Goal: Find specific page/section: Find specific page/section

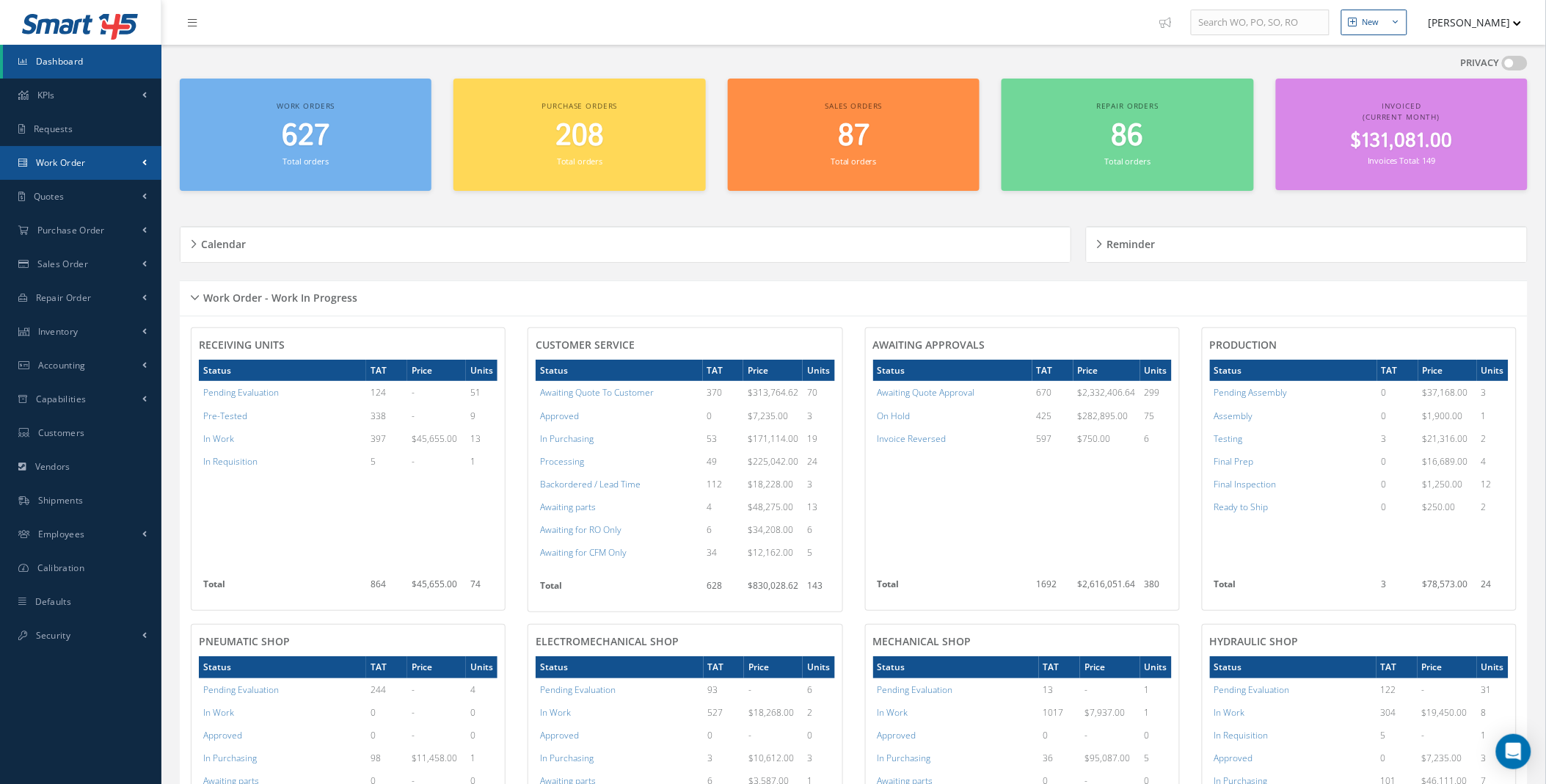
click at [137, 156] on link "Work Order" at bounding box center [81, 162] width 162 height 34
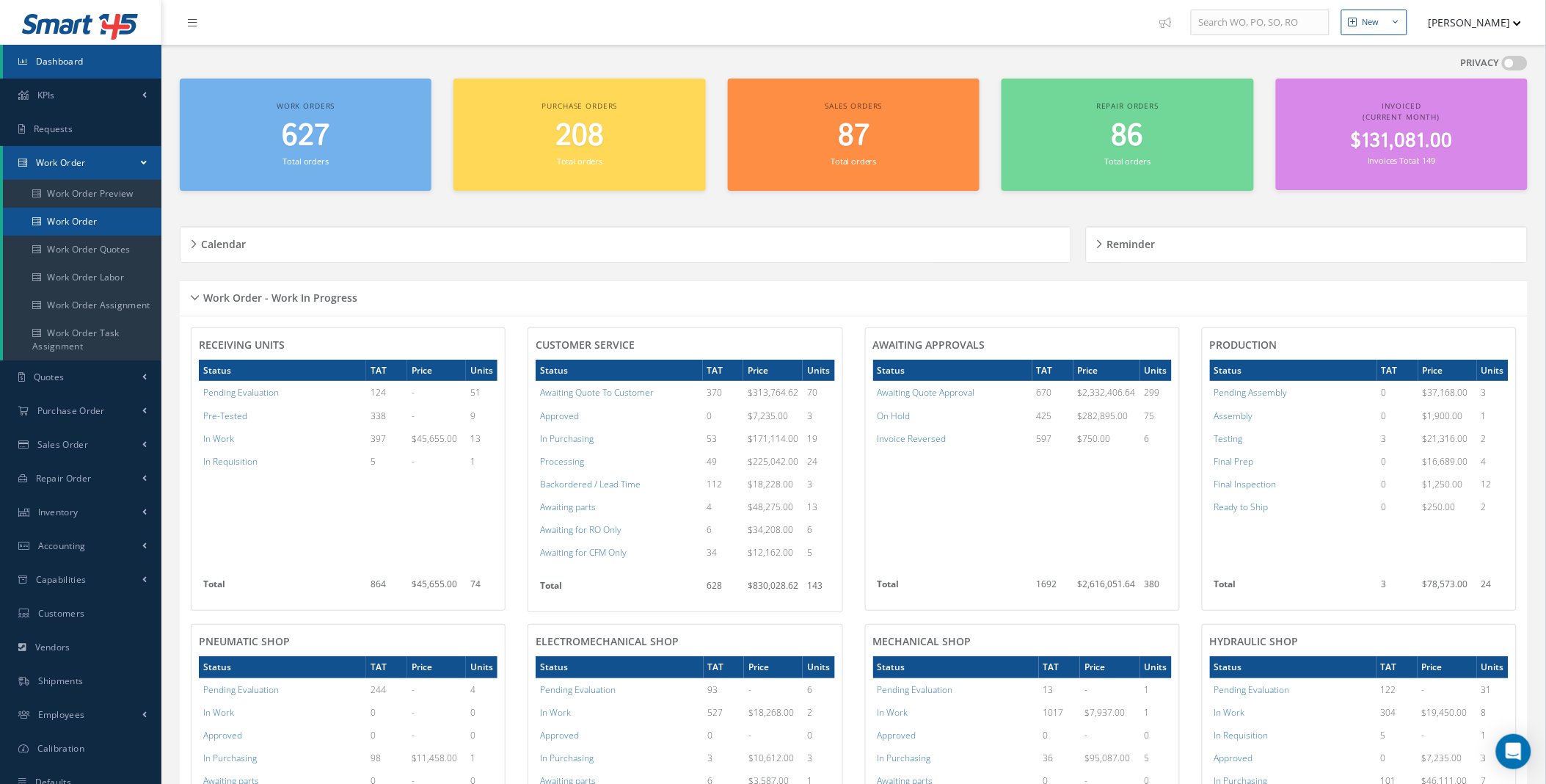
click at [73, 217] on link "Work Order" at bounding box center [82, 222] width 158 height 28
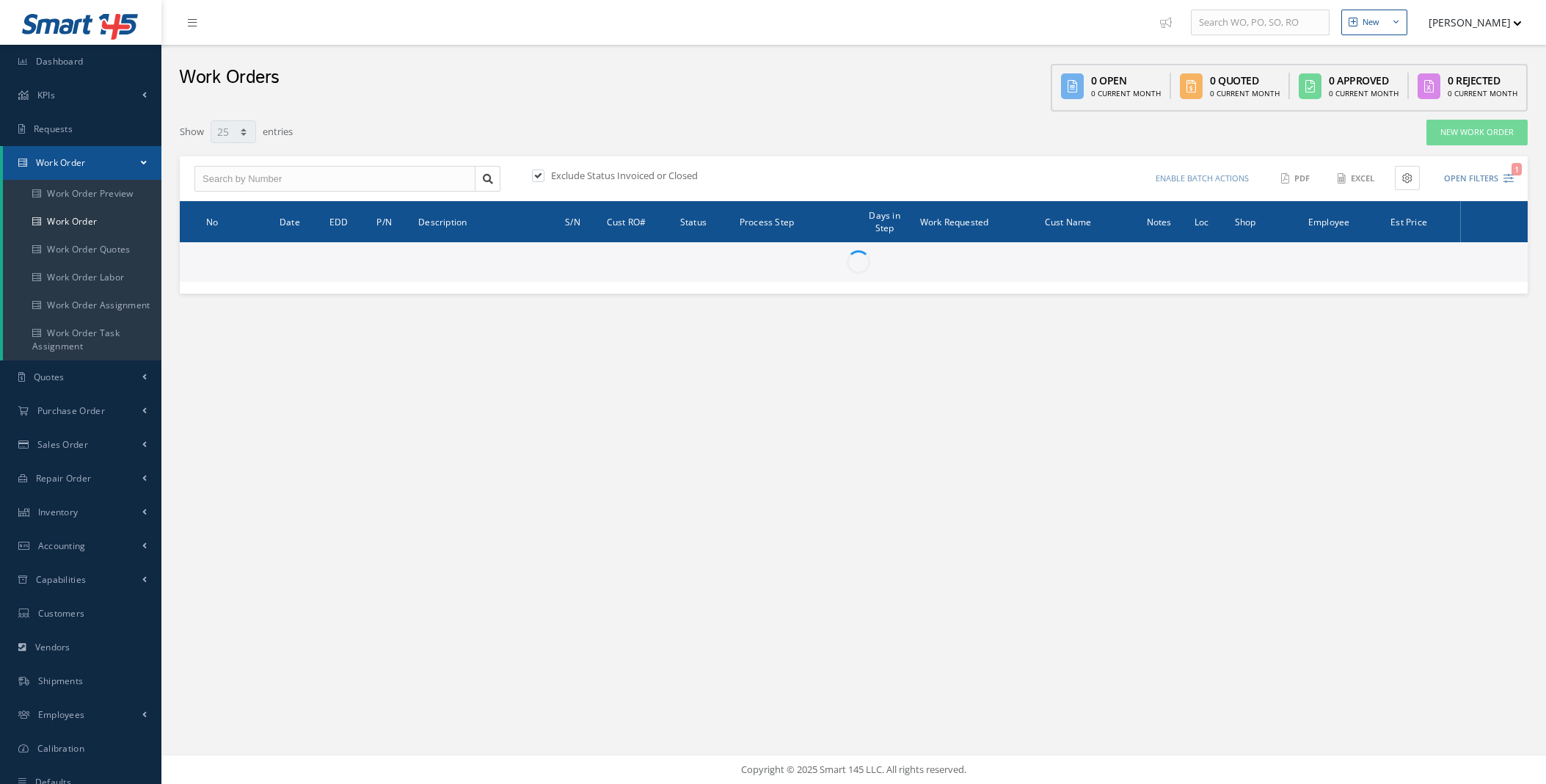
select select "25"
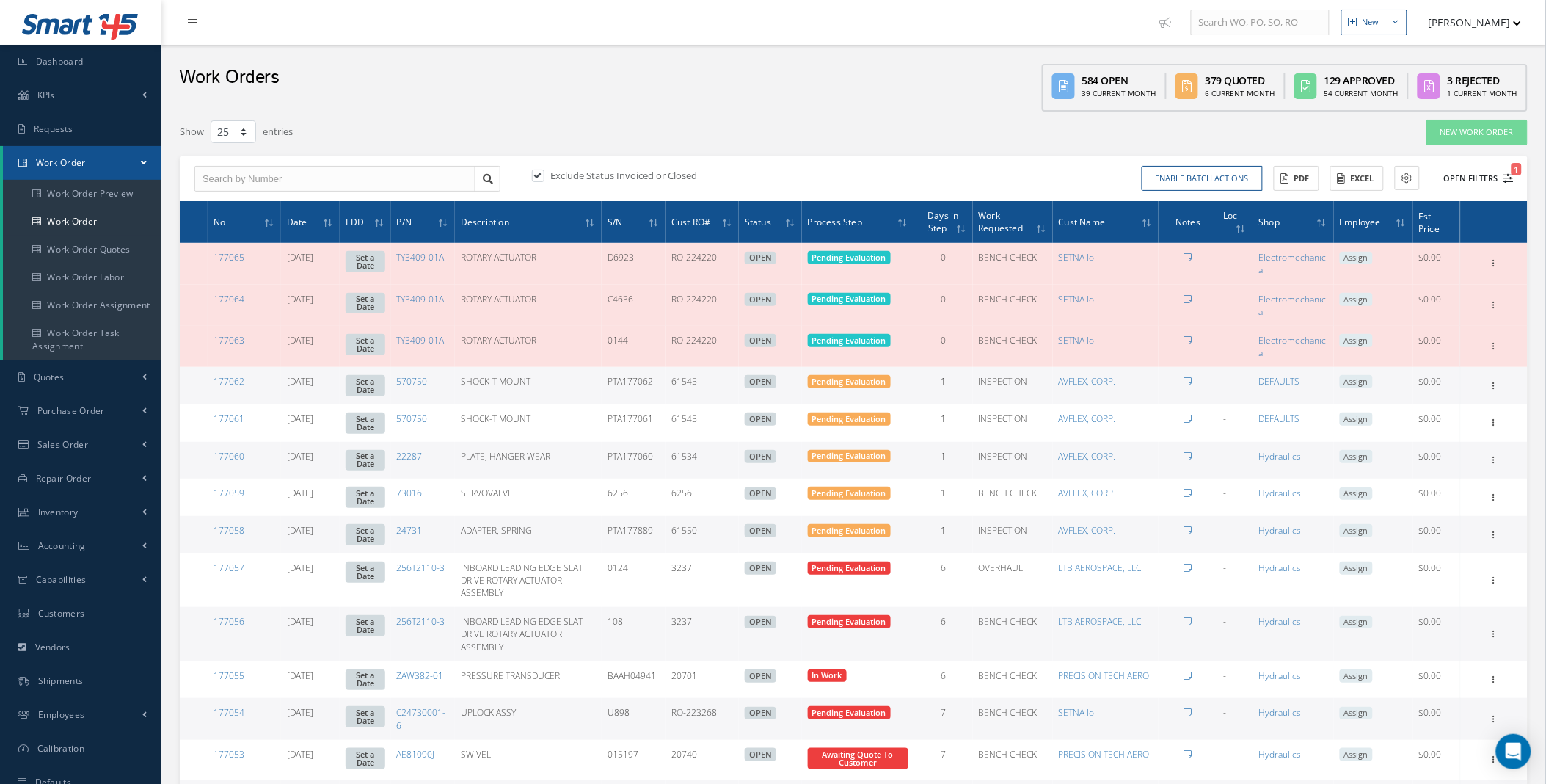
click at [1494, 177] on button "Open Filters 1" at bounding box center [1473, 178] width 83 height 24
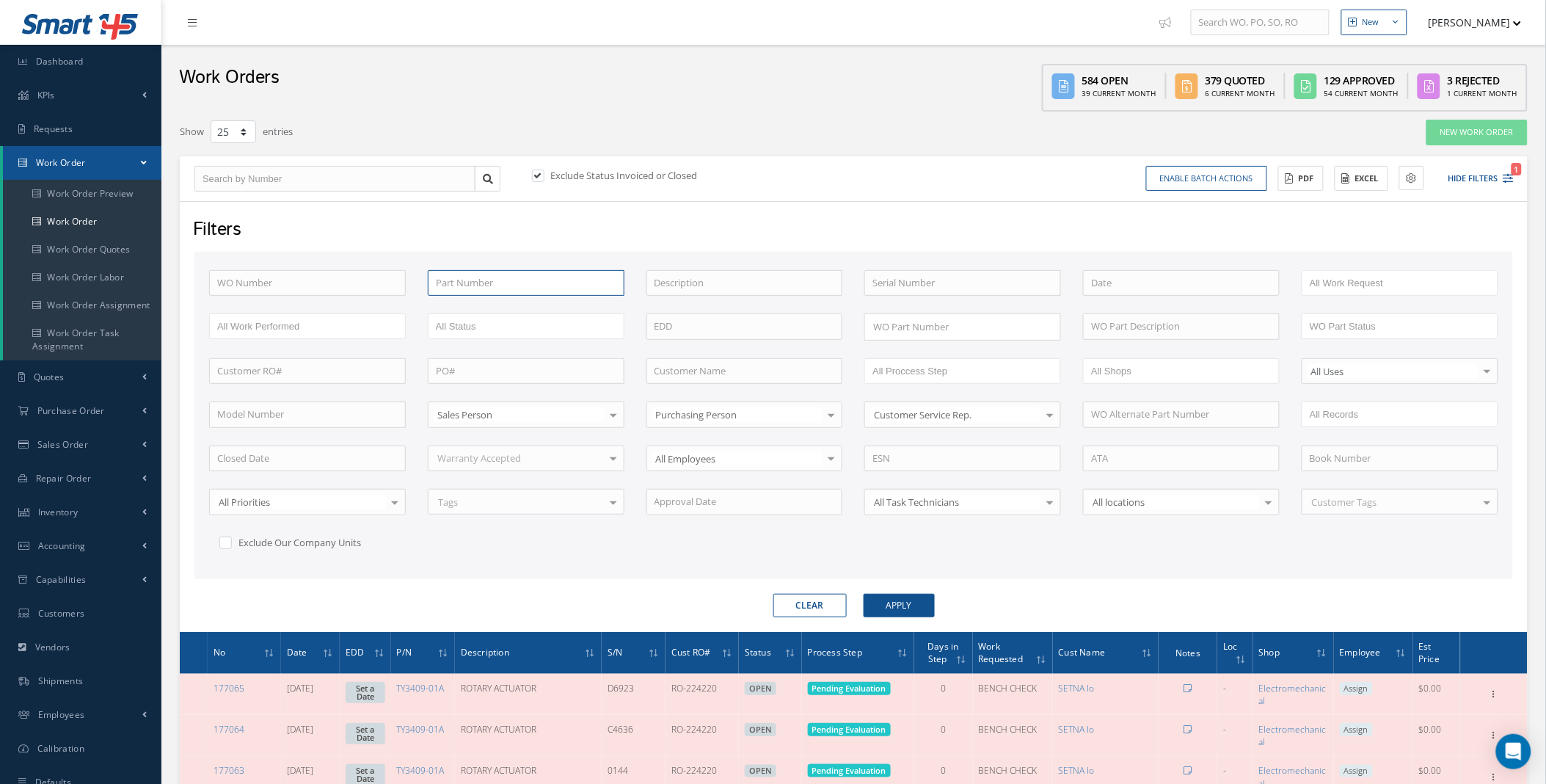
click at [527, 284] on input "text" at bounding box center [526, 284] width 197 height 26
paste input "3800022"
type input "3800022"
click at [544, 171] on label at bounding box center [546, 176] width 3 height 13
click at [541, 171] on input "checkbox" at bounding box center [537, 176] width 10 height 10
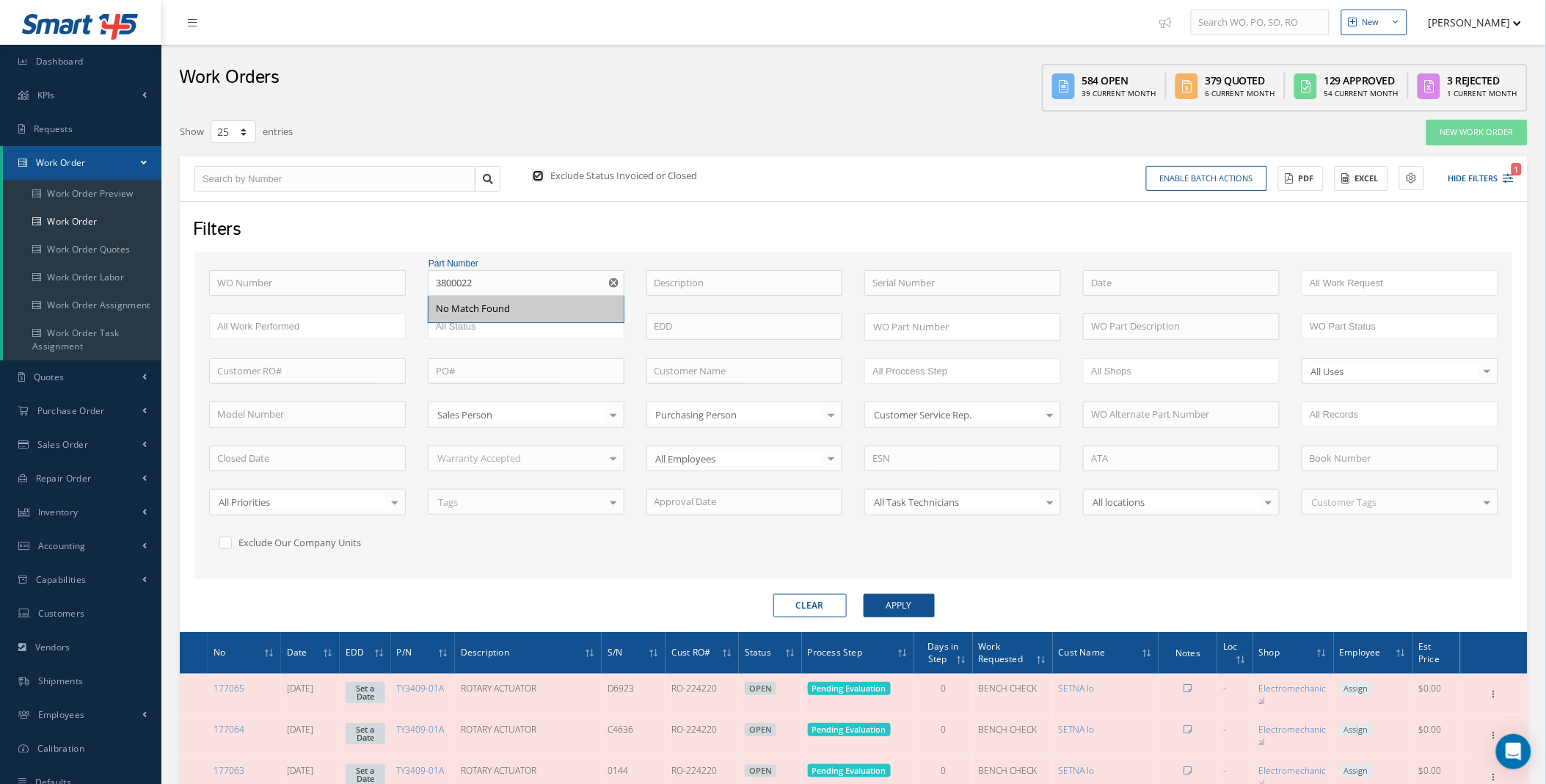
checkbox input "false"
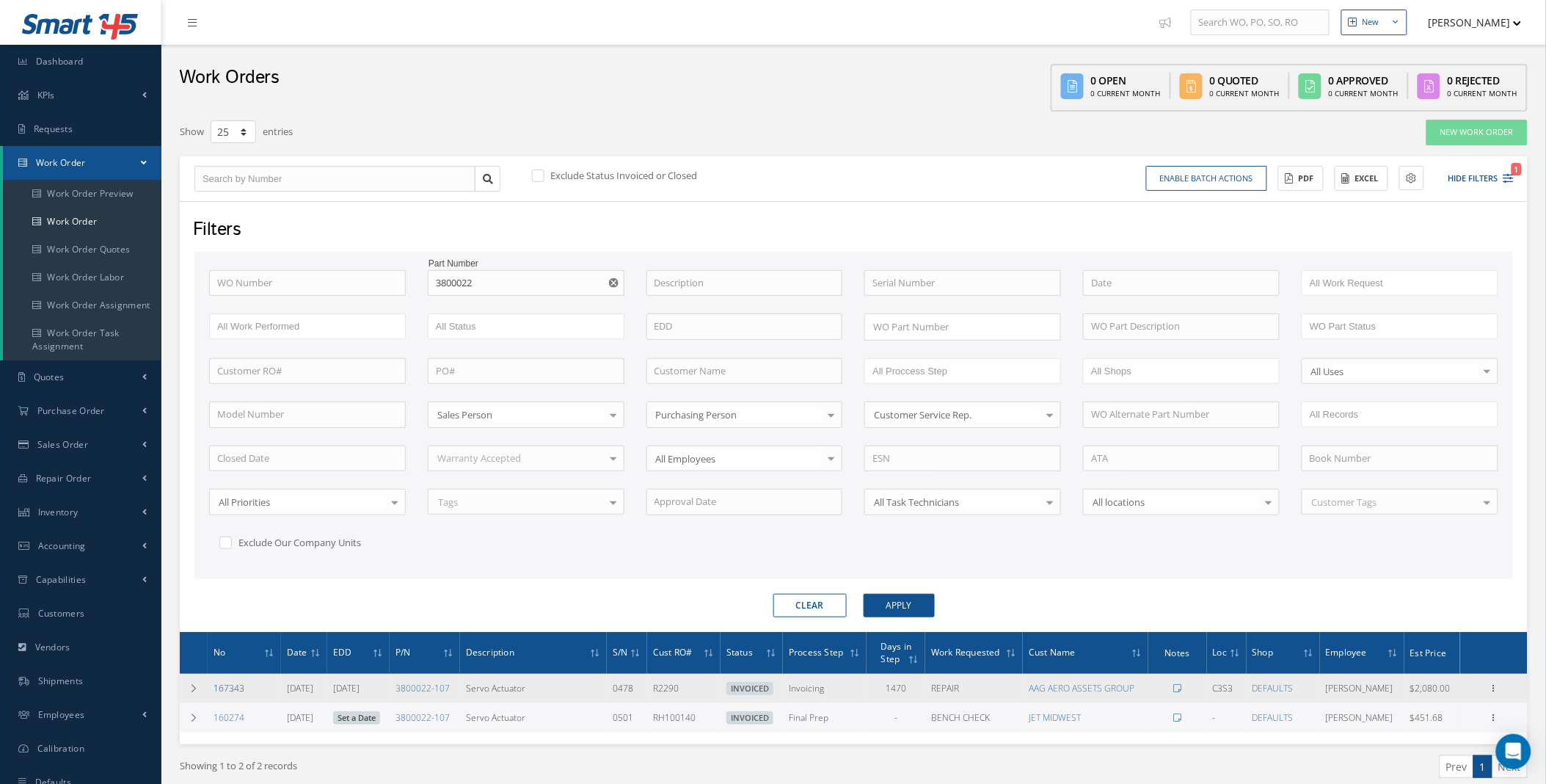
click at [233, 685] on link "167343" at bounding box center [228, 688] width 31 height 12
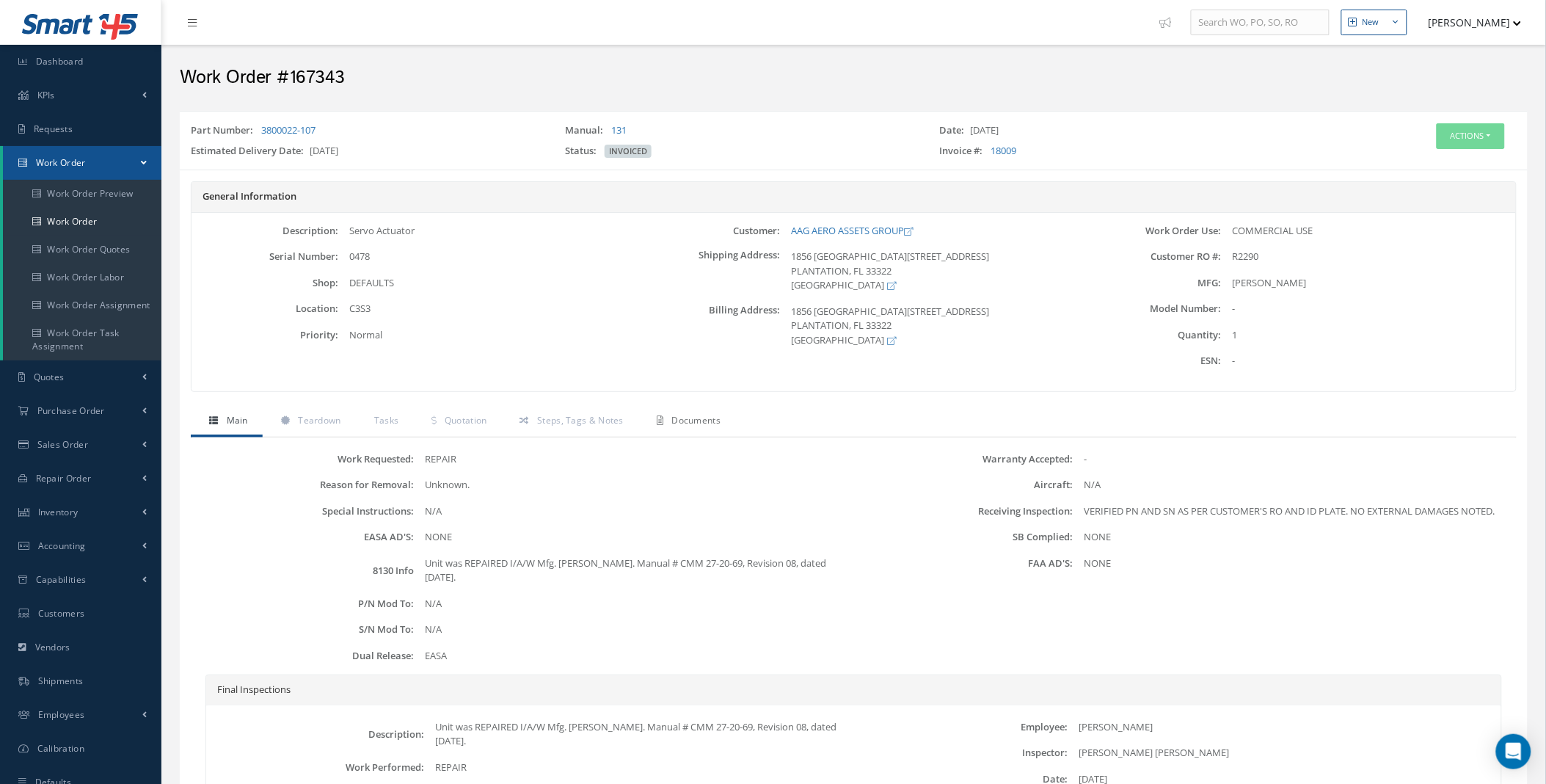
click at [693, 421] on span "Documents" at bounding box center [697, 420] width 49 height 12
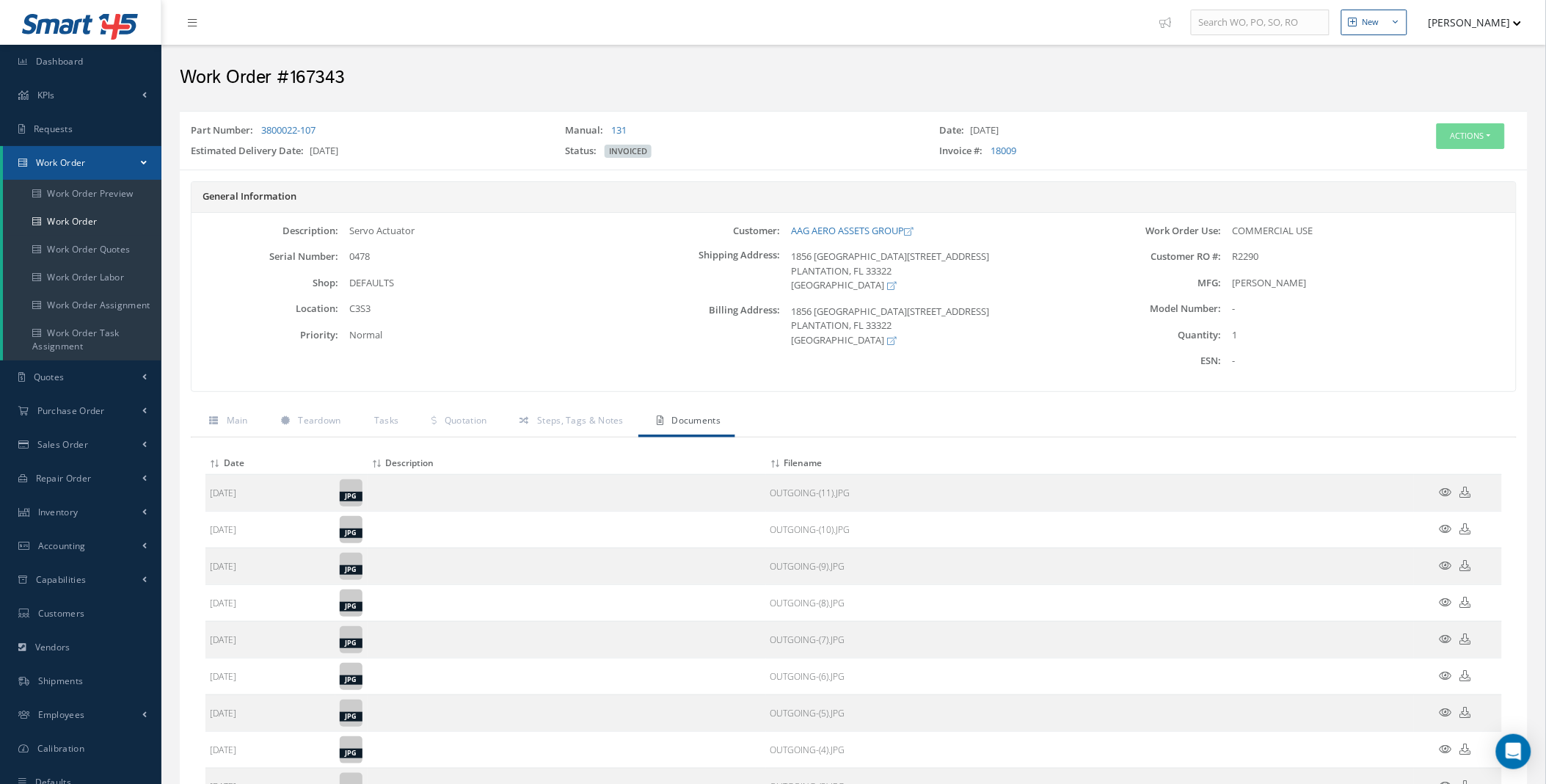
click at [1448, 488] on icon at bounding box center [1445, 491] width 12 height 11
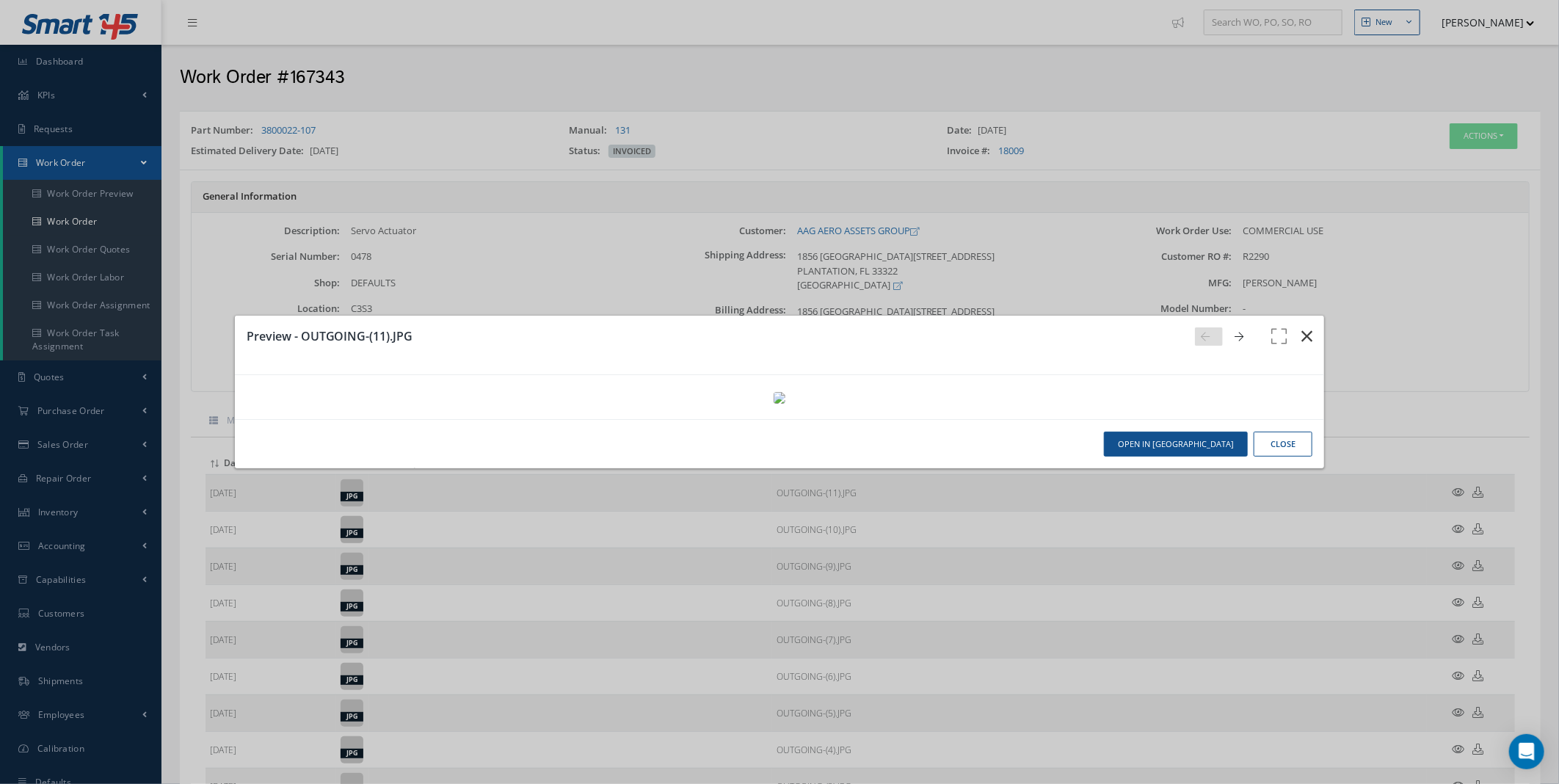
click at [1302, 327] on icon "button" at bounding box center [1307, 336] width 11 height 17
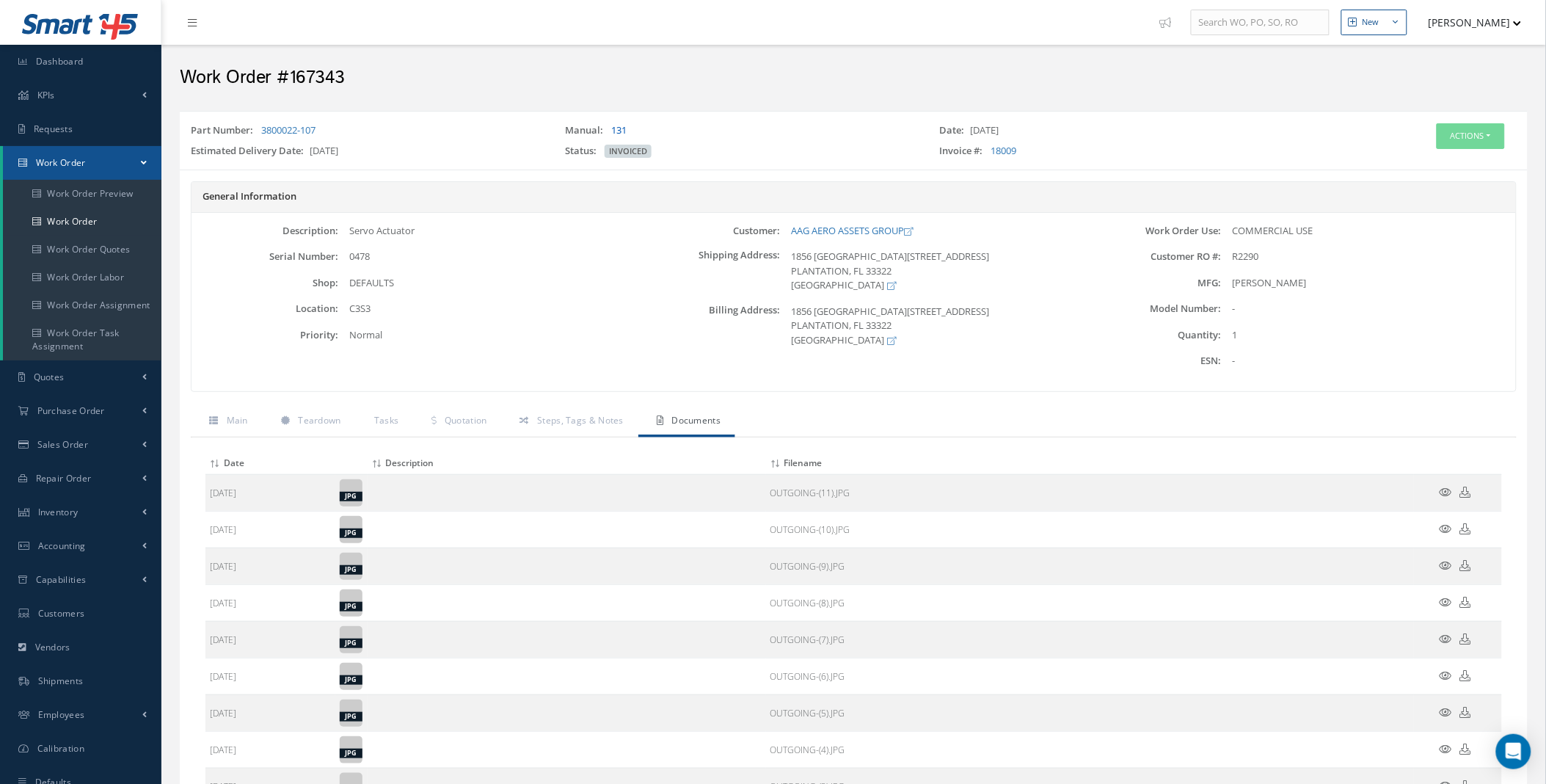
click at [617, 129] on link "131" at bounding box center [618, 130] width 16 height 13
